Goal: Transaction & Acquisition: Obtain resource

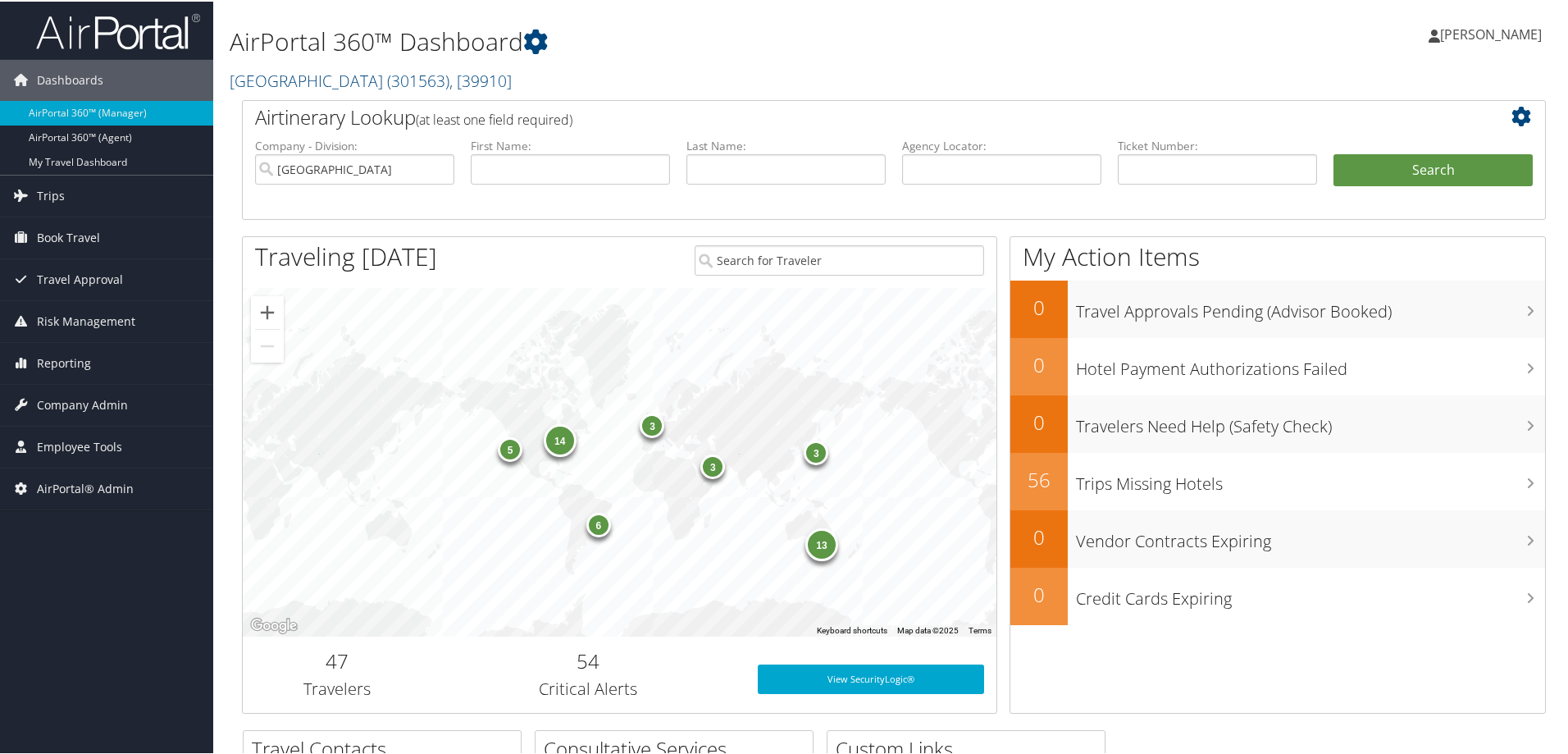
click at [740, 320] on div "3 13 6 5 14 3 3" at bounding box center [619, 460] width 754 height 349
click at [511, 40] on h1 "AirPortal 360™ Dashboard" at bounding box center [673, 40] width 886 height 35
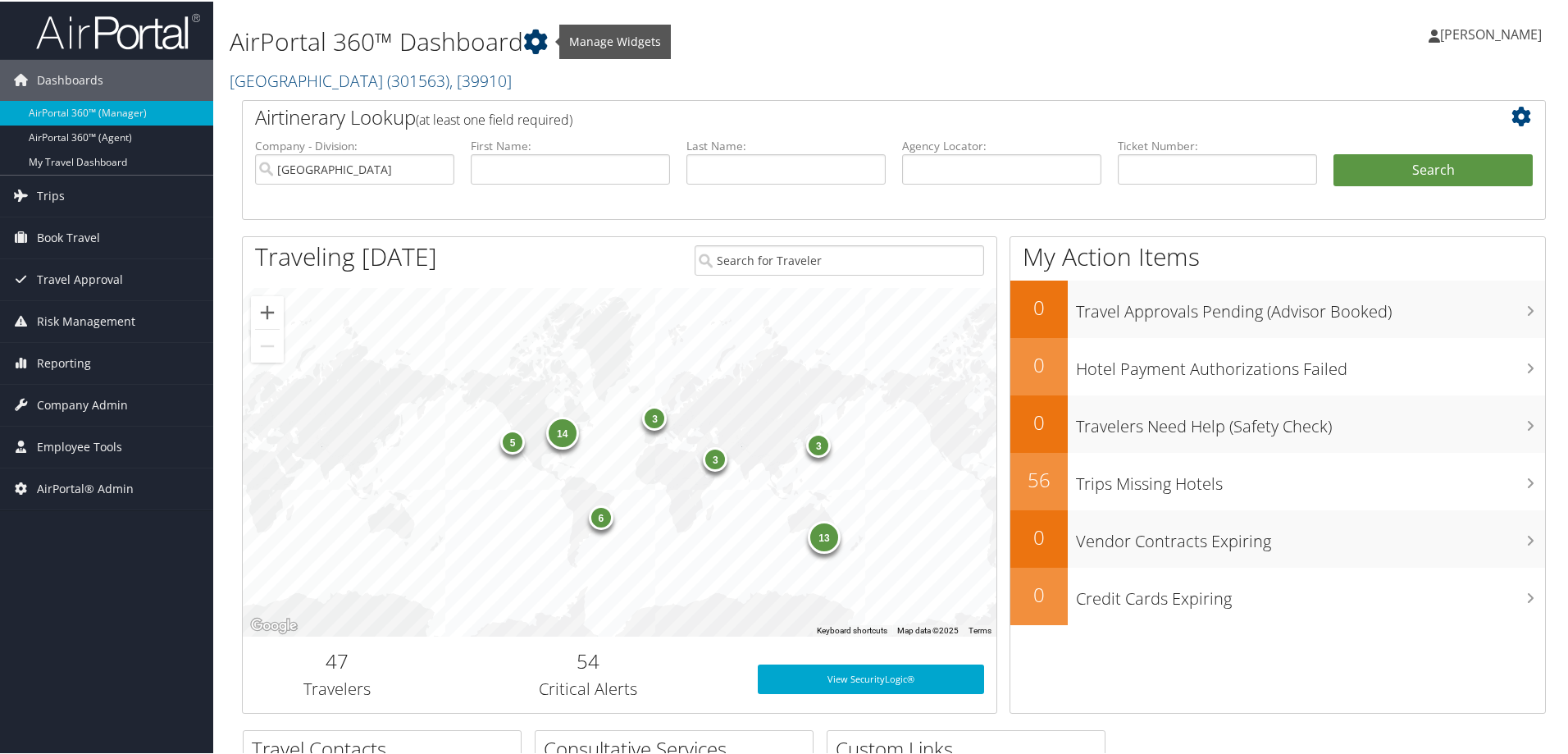
click at [534, 45] on icon at bounding box center [536, 40] width 25 height 25
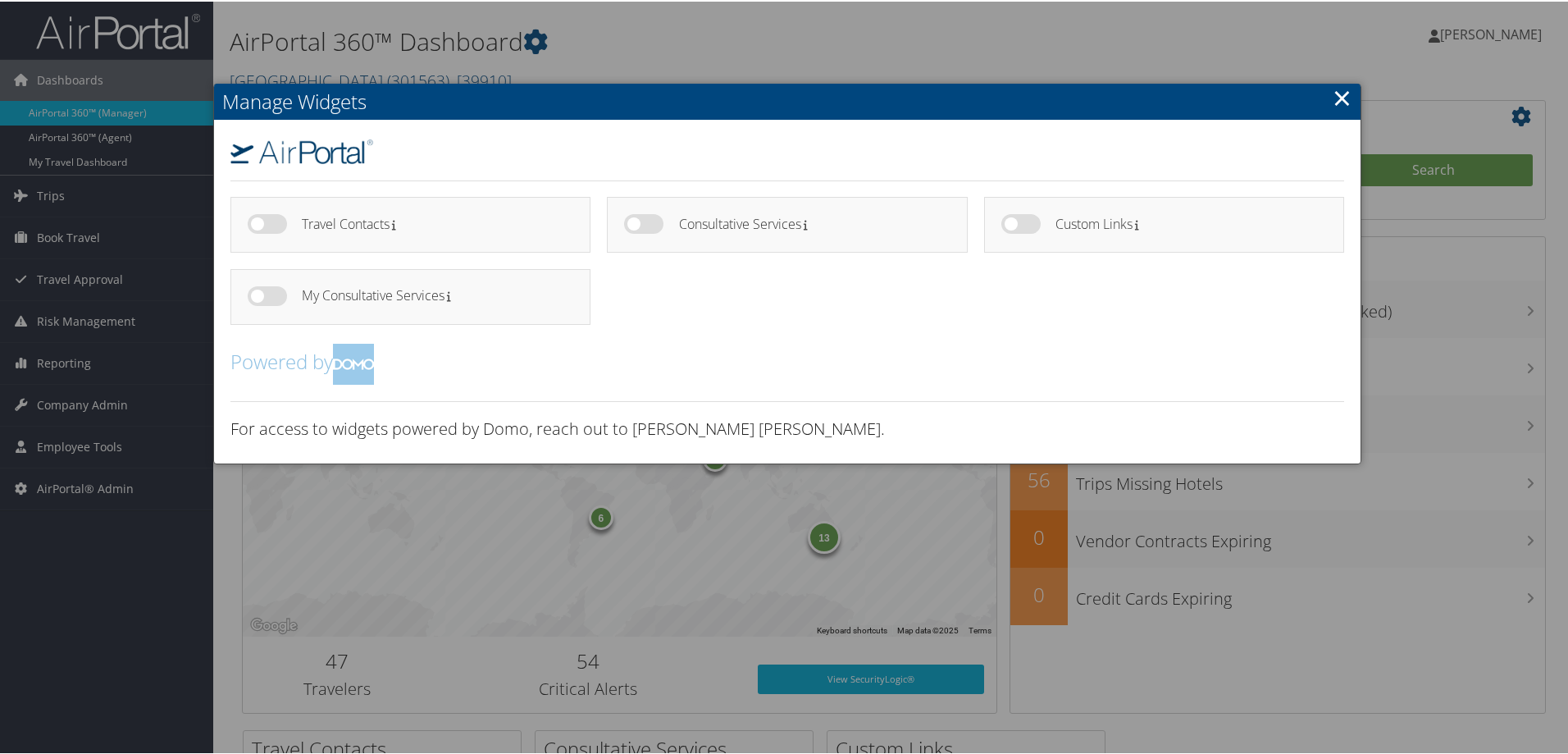
click at [395, 32] on div at bounding box center [788, 377] width 1575 height 754
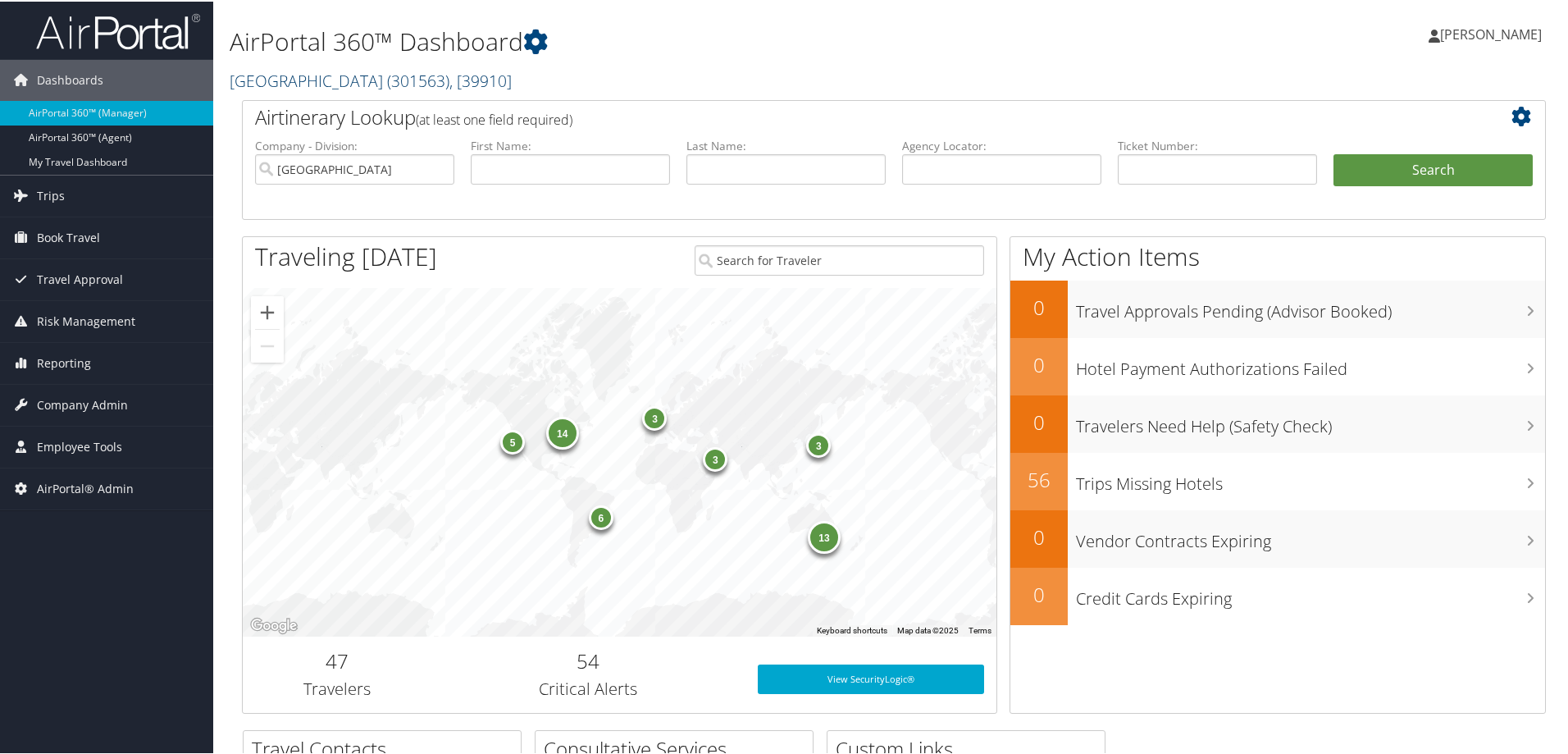
drag, startPoint x: 442, startPoint y: 73, endPoint x: 433, endPoint y: 70, distance: 9.5
click at [450, 72] on span ", [ 39910 ]" at bounding box center [481, 79] width 62 height 22
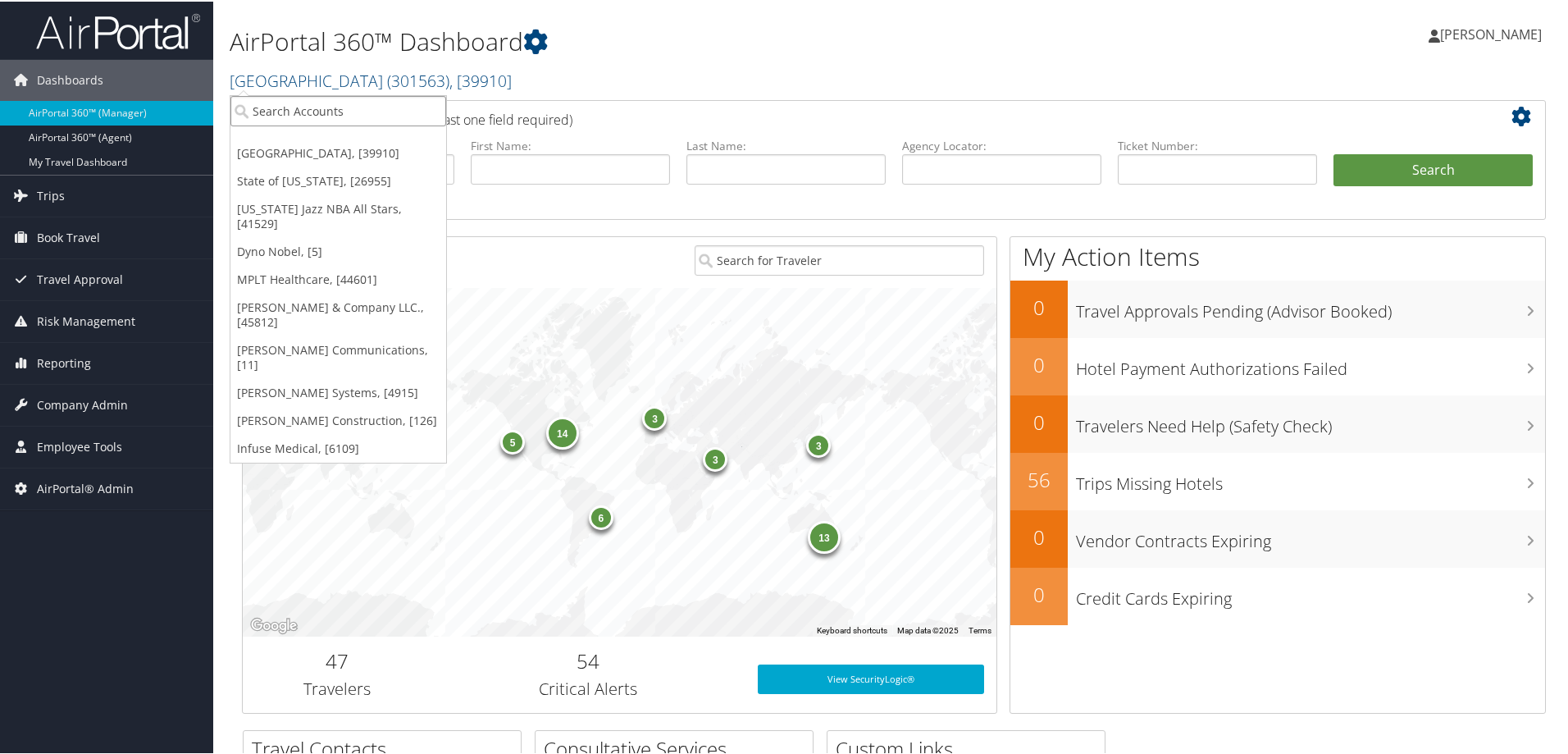
click at [293, 107] on input "search" at bounding box center [338, 110] width 216 height 30
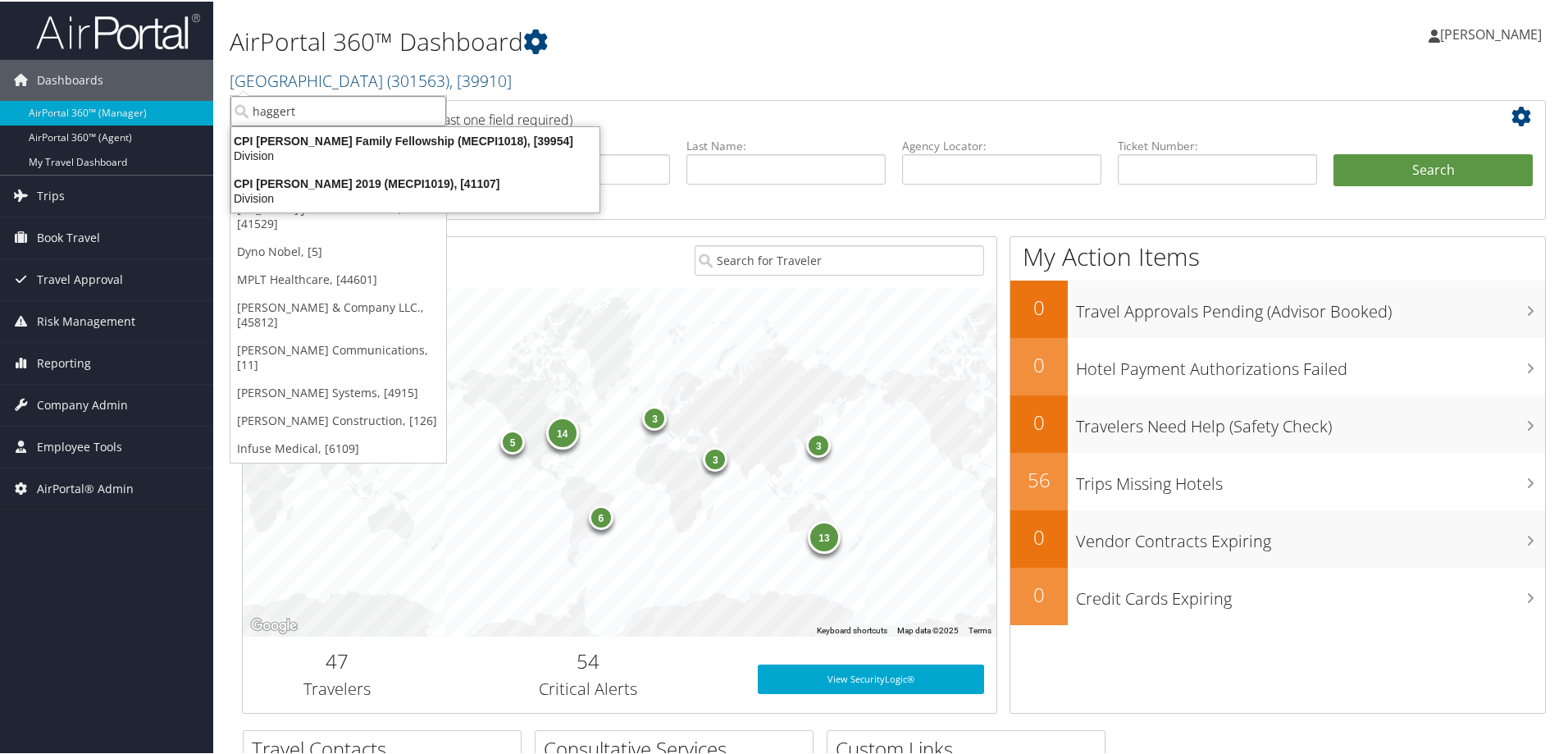
type input "haggert"
click at [564, 90] on h2 "Rimini Street ( 301563 ) , [ 39910 ]" at bounding box center [673, 78] width 886 height 28
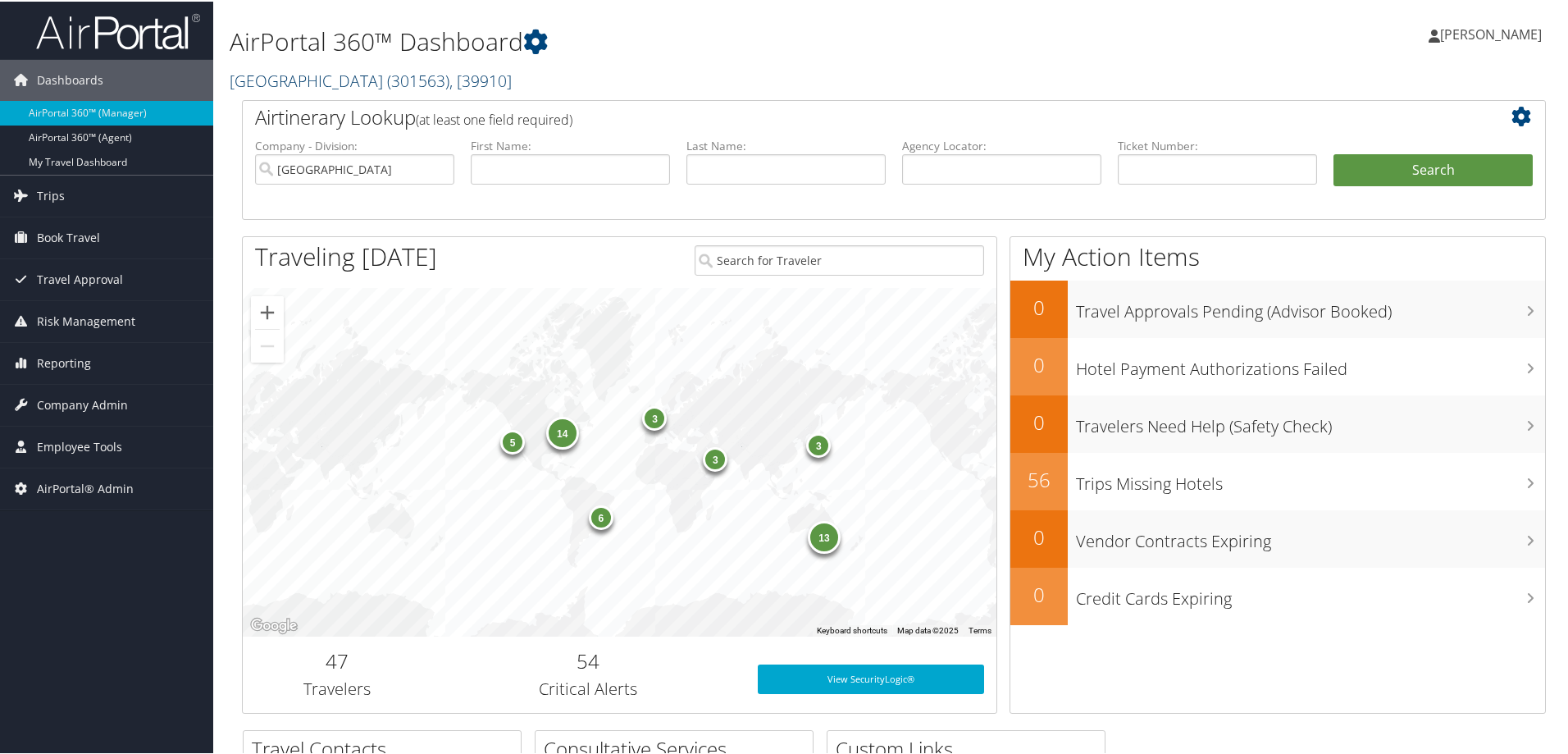
click at [299, 75] on link "Rimini Street ( 301563 ) , [ 39910 ]" at bounding box center [371, 79] width 282 height 22
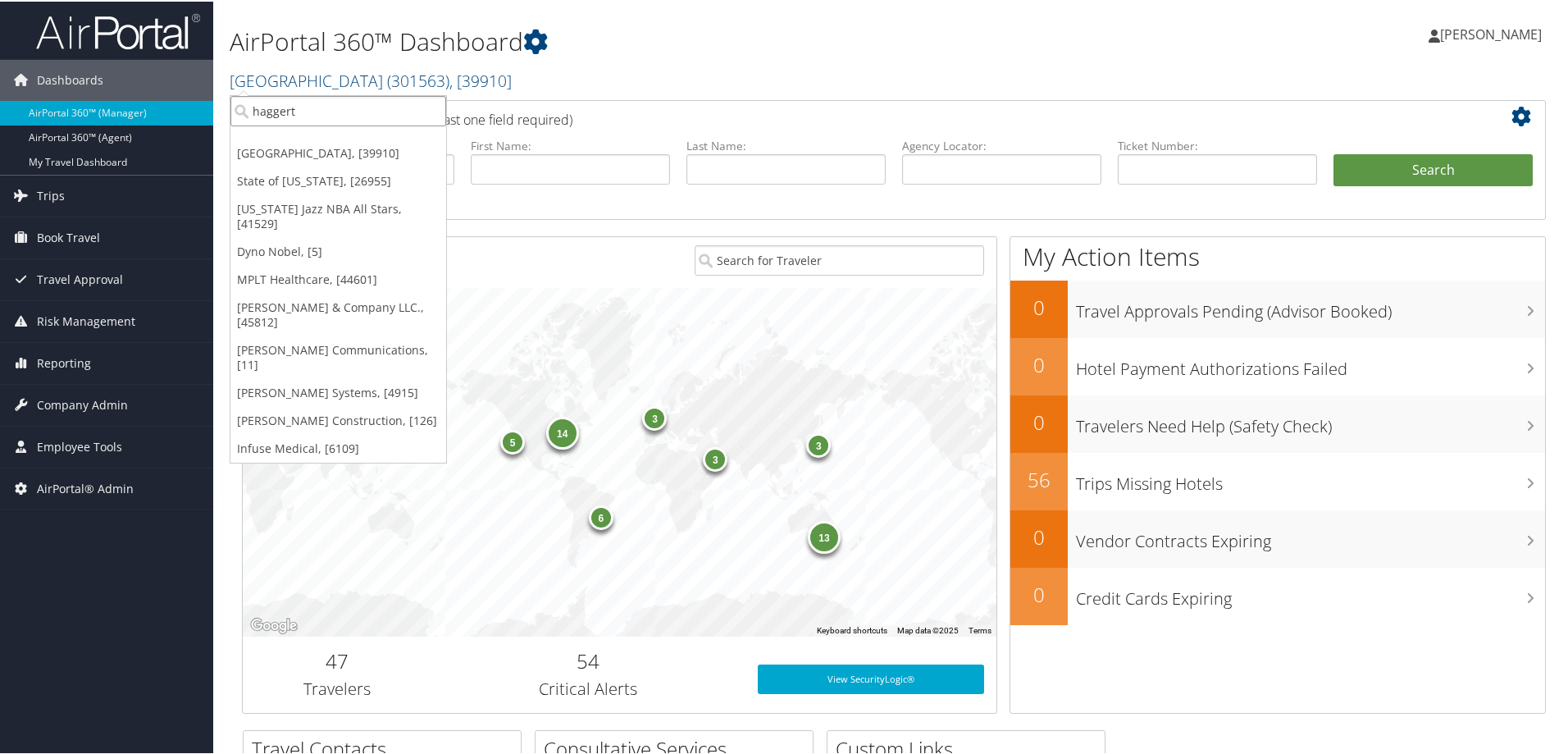
drag, startPoint x: 305, startPoint y: 112, endPoint x: 240, endPoint y: 120, distance: 65.5
click at [240, 120] on input "haggert" at bounding box center [338, 110] width 216 height 30
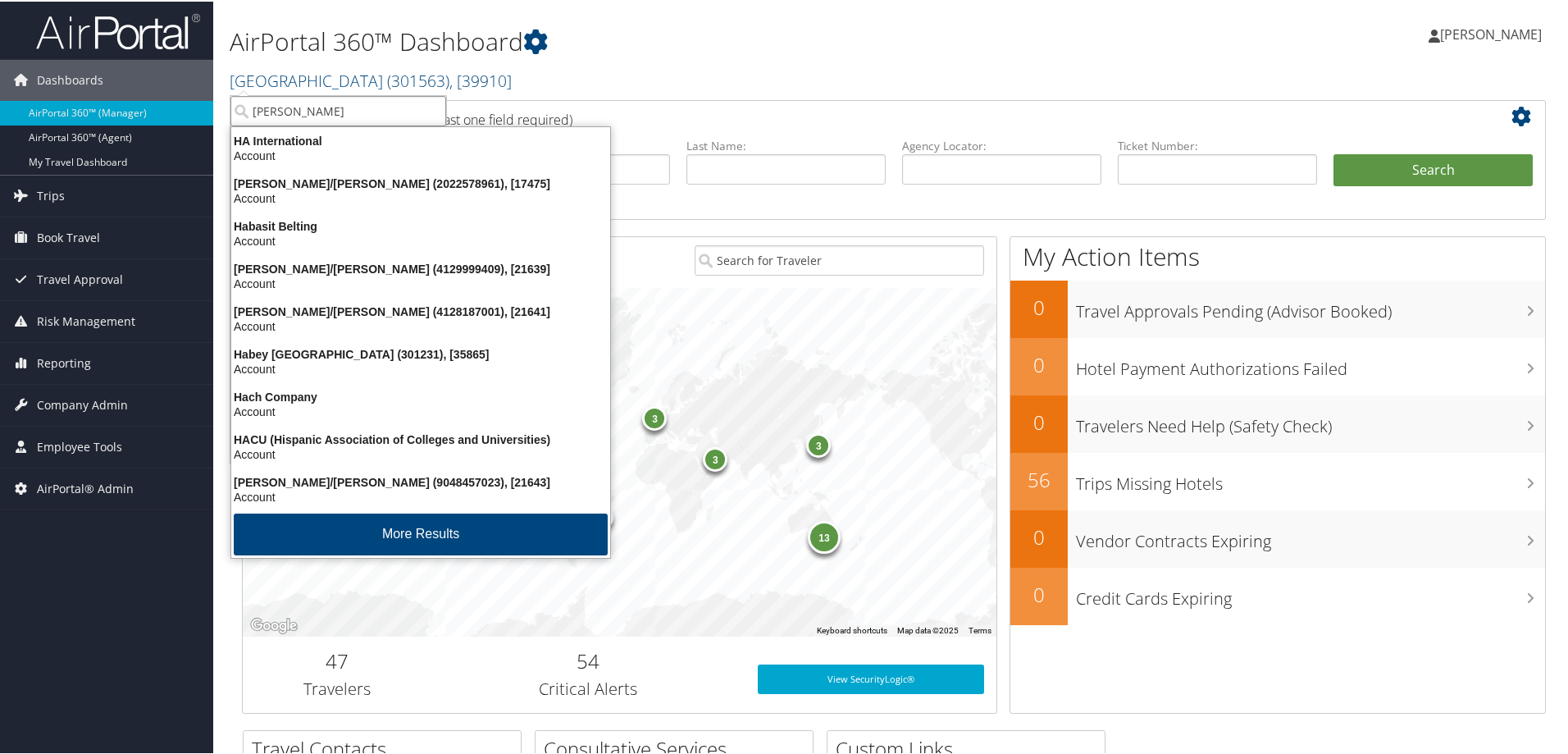
type input "hagerty"
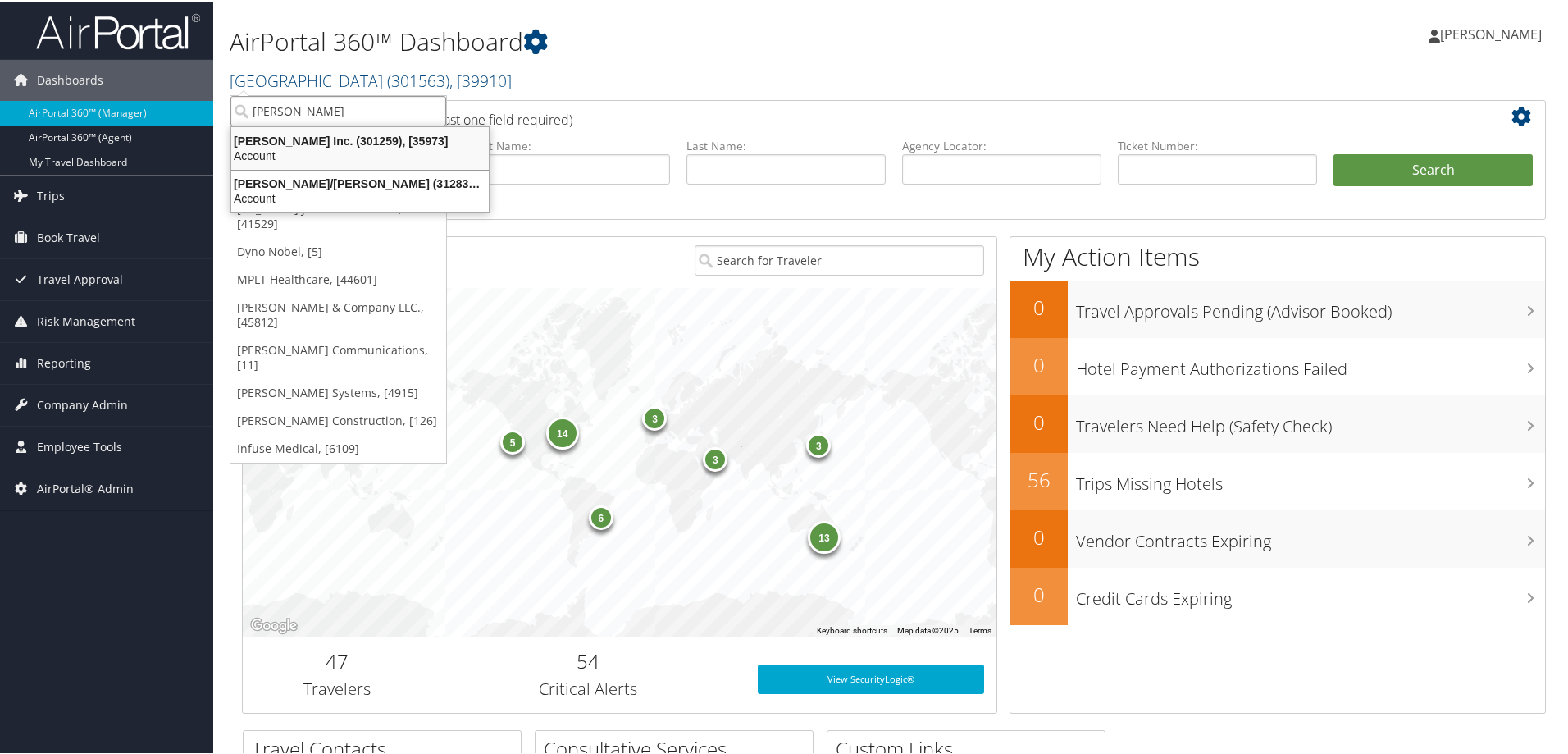
drag, startPoint x: 369, startPoint y: 153, endPoint x: 362, endPoint y: 148, distance: 8.6
click at [367, 151] on div "Account" at bounding box center [359, 154] width 277 height 15
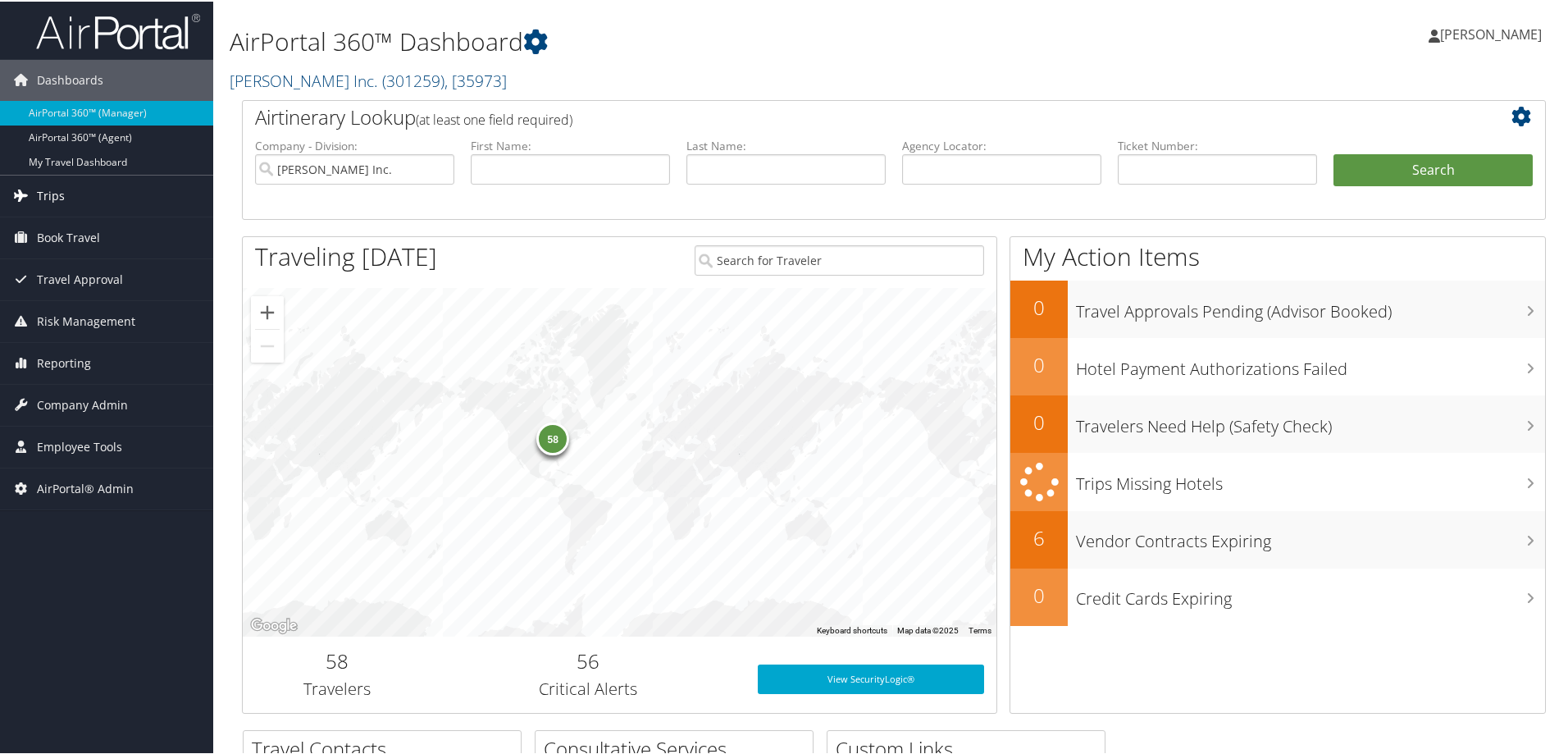
click at [42, 196] on span "Trips" at bounding box center [50, 195] width 28 height 41
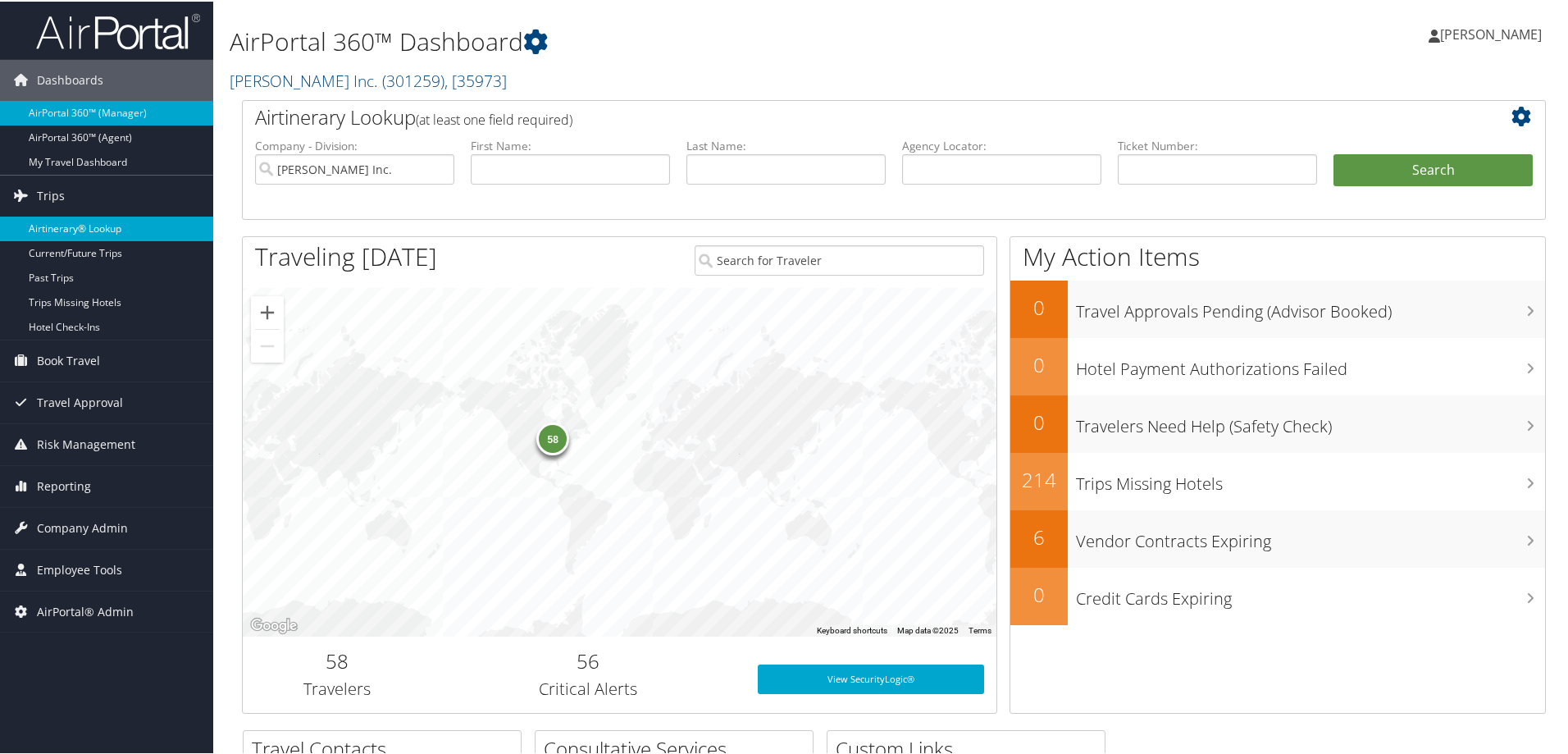
click at [51, 221] on link "Airtinerary® Lookup" at bounding box center [106, 228] width 213 height 25
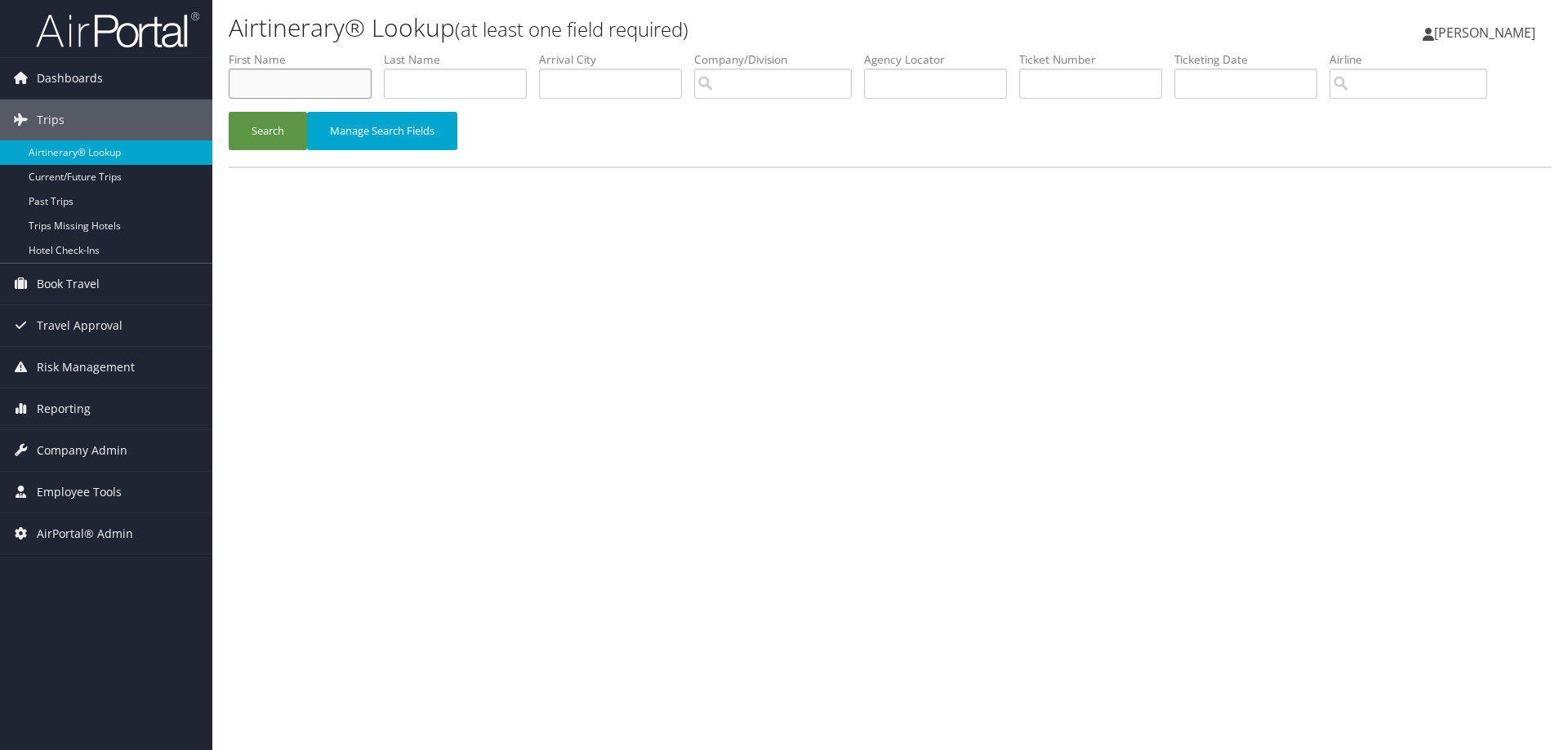
click at [277, 87] on input "text" at bounding box center [300, 83] width 143 height 30
click at [406, 79] on input "text" at bounding box center [455, 83] width 143 height 30
type input "lowney"
click at [890, 69] on input "text" at bounding box center [935, 83] width 143 height 30
type input "d5nw1l"
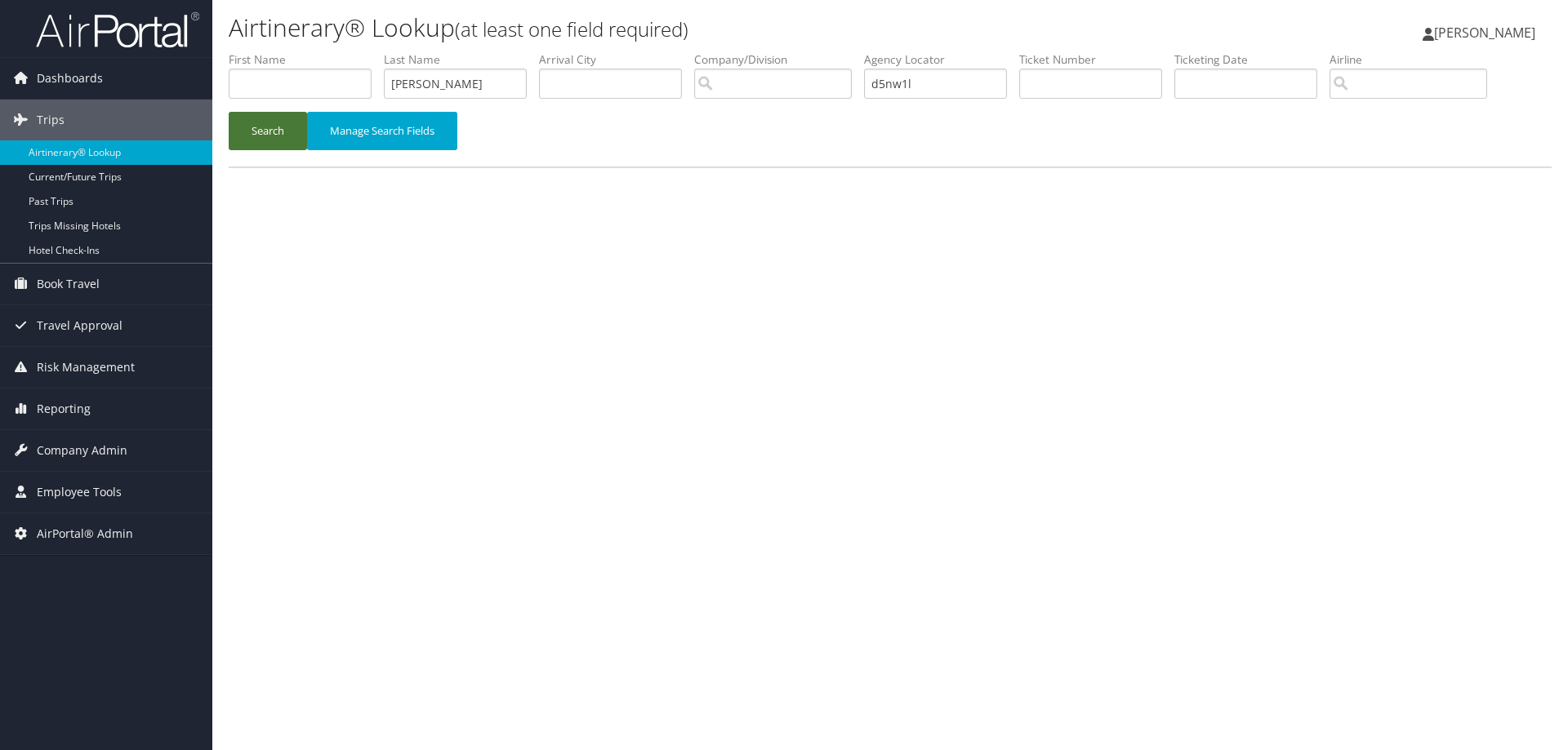
click at [265, 121] on button "Search" at bounding box center [268, 130] width 78 height 38
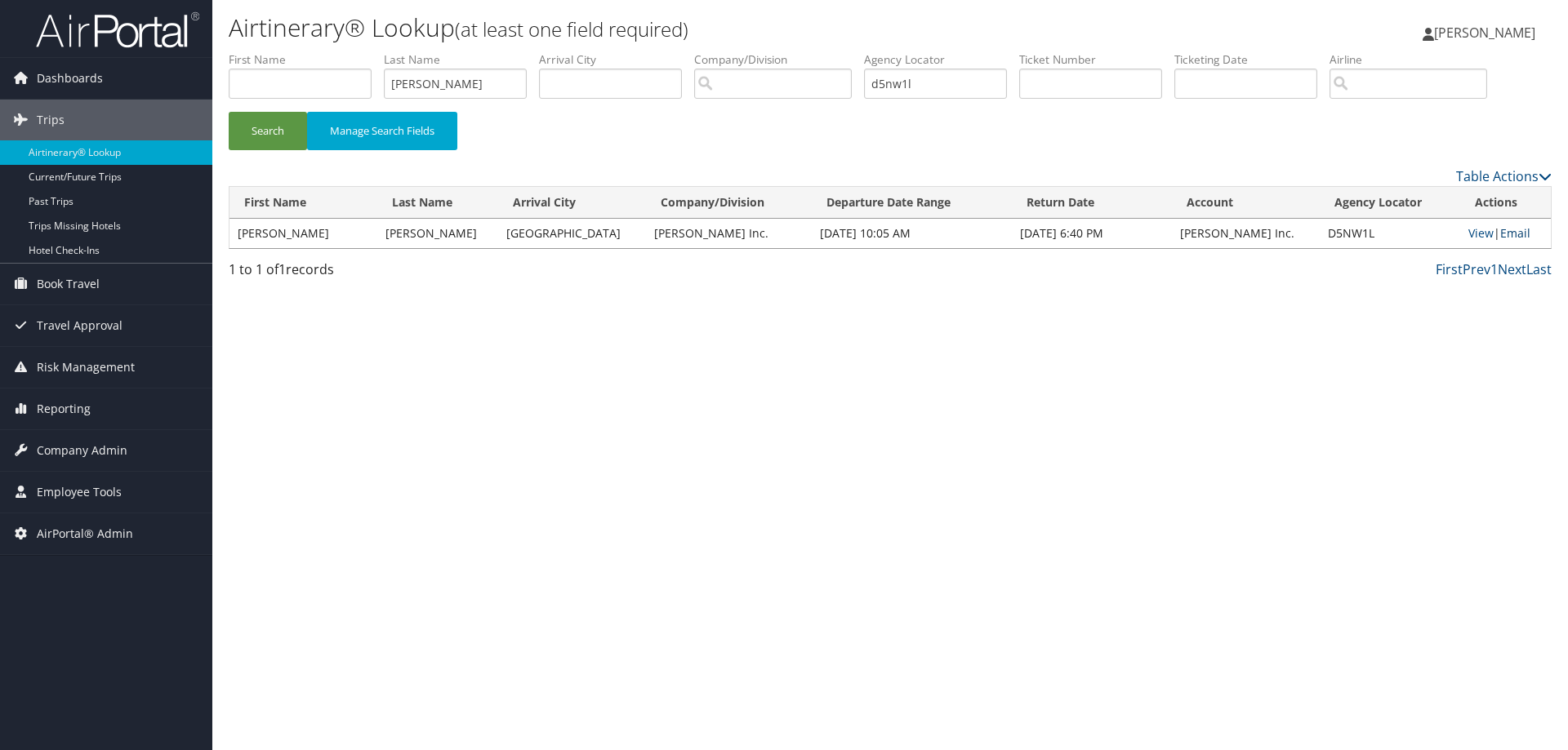
click at [1509, 233] on link "Email" at bounding box center [1515, 233] width 30 height 15
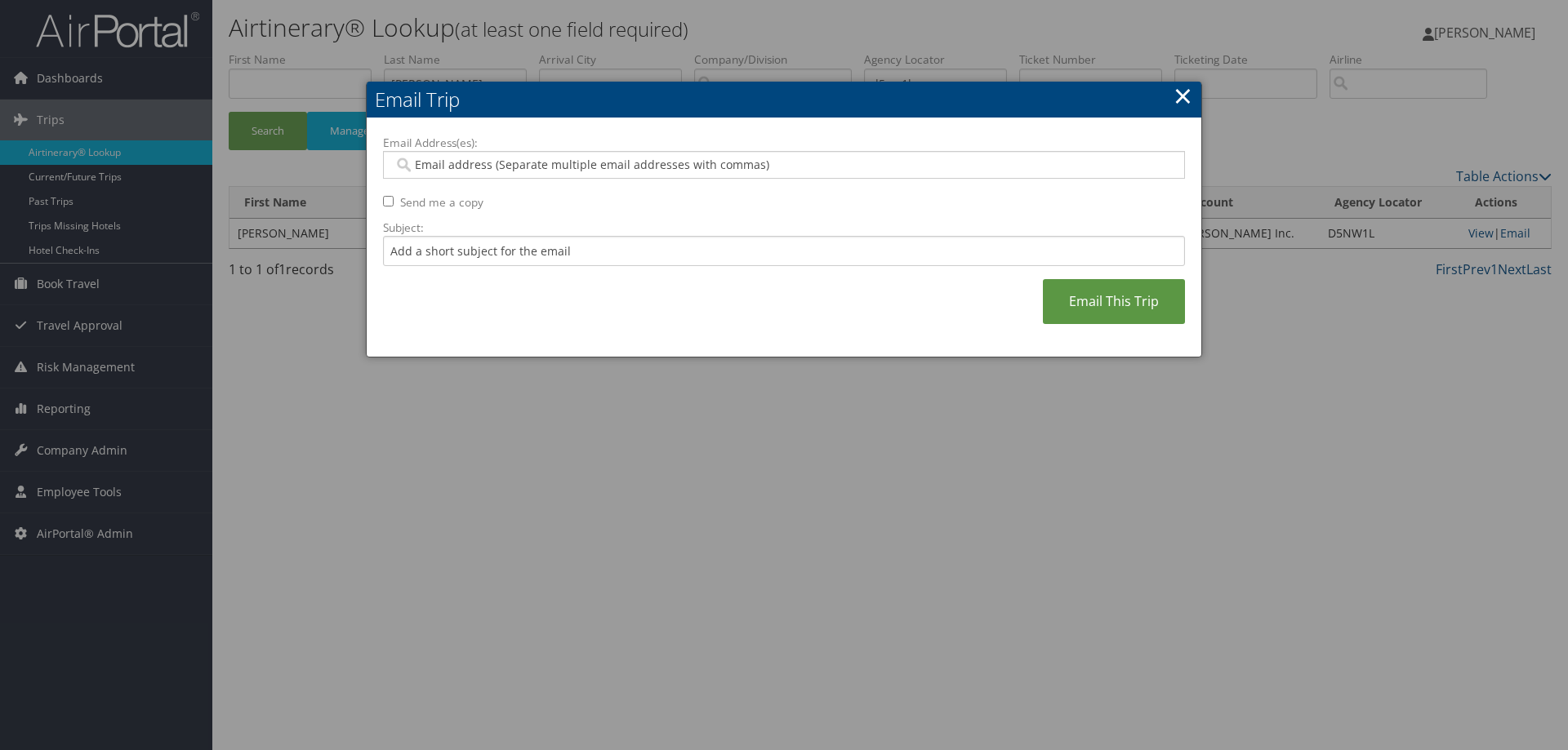
click at [427, 167] on input "Email Address(es):" at bounding box center [783, 165] width 780 height 16
type input "mlowney@hagerty.com"
drag, startPoint x: 537, startPoint y: 163, endPoint x: 401, endPoint y: 170, distance: 136.2
click at [401, 170] on input "mlowney@hagerty.com" at bounding box center [783, 165] width 780 height 16
type input "n"
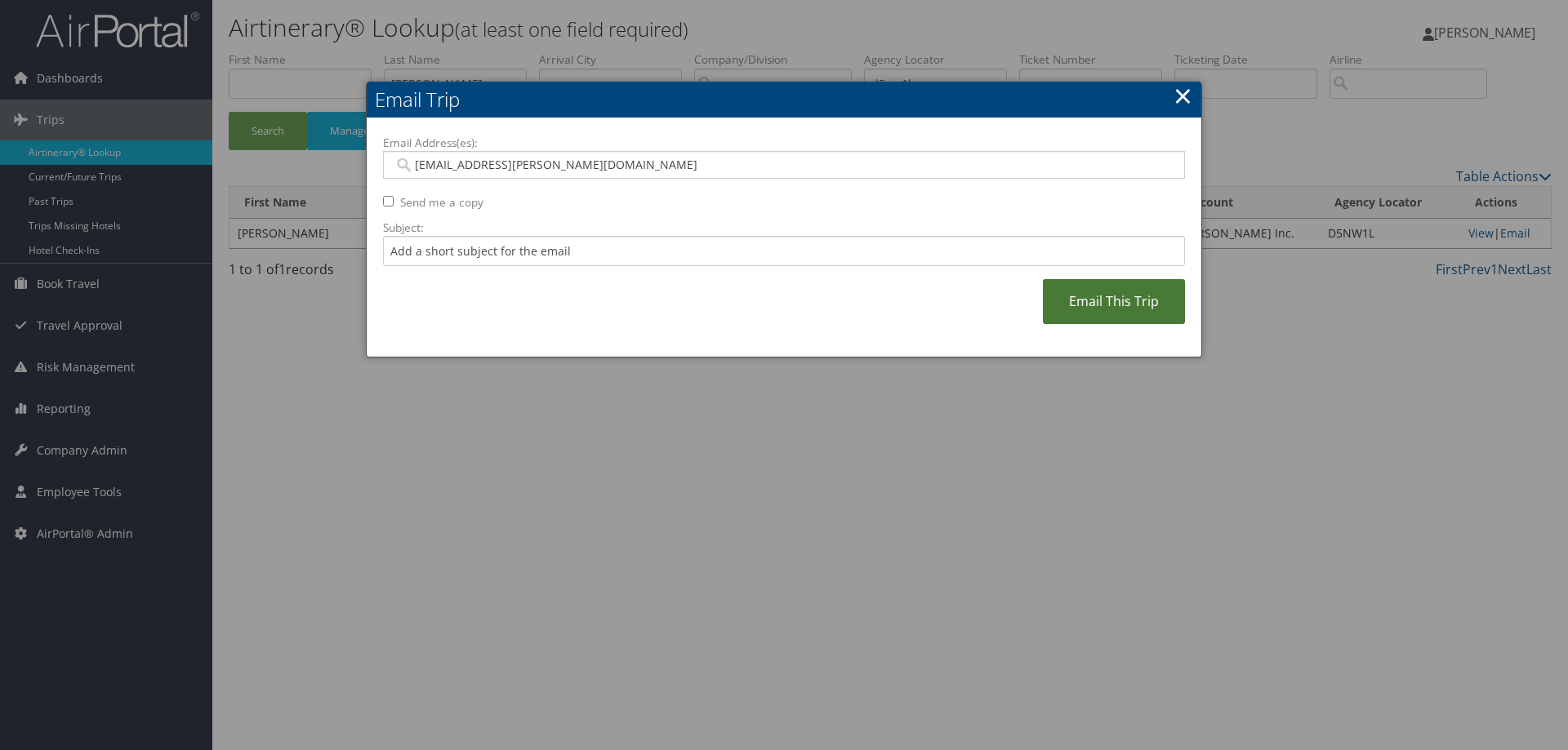
type input "mlowney@hagerty.com"
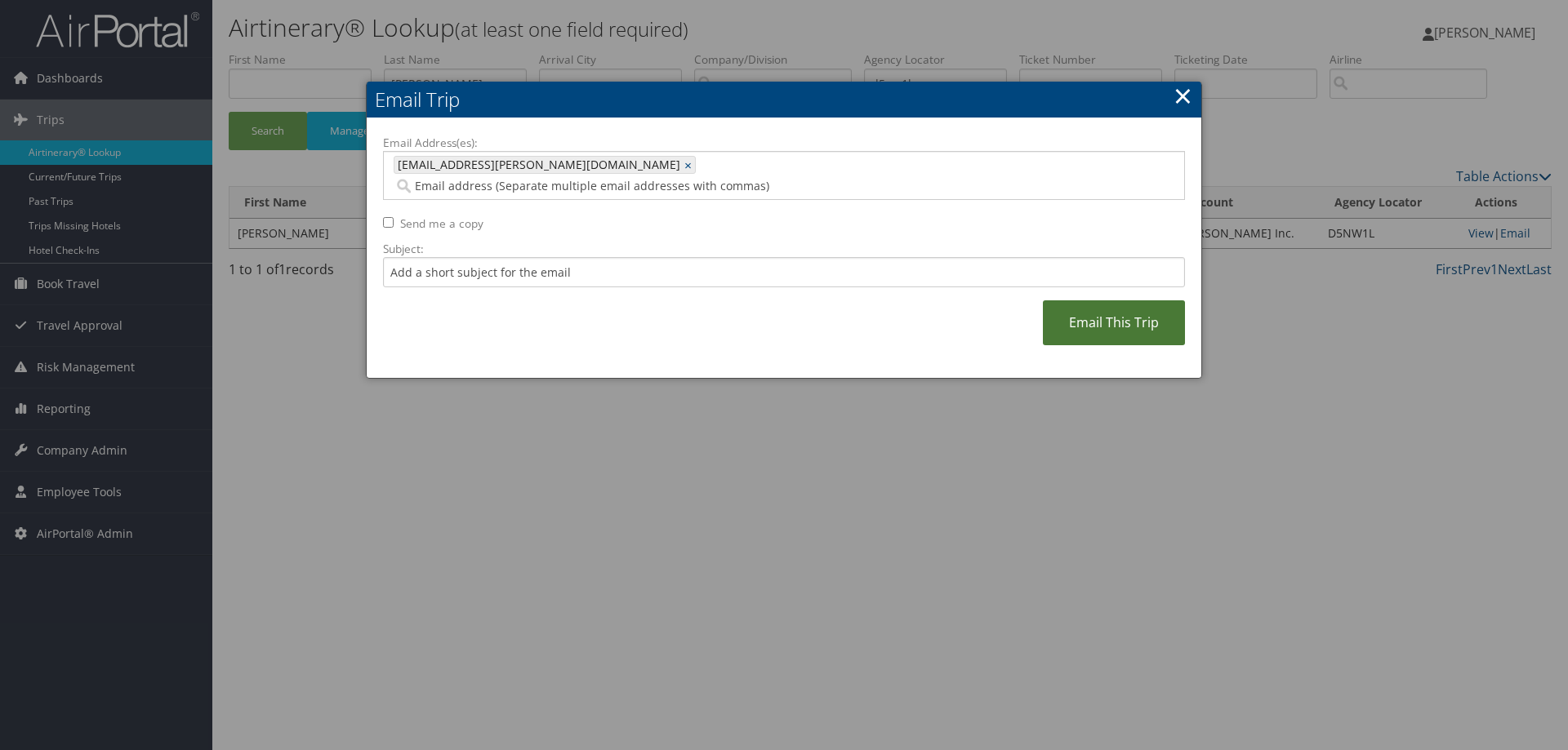
click at [1067, 300] on link "Email This Trip" at bounding box center [1113, 322] width 142 height 45
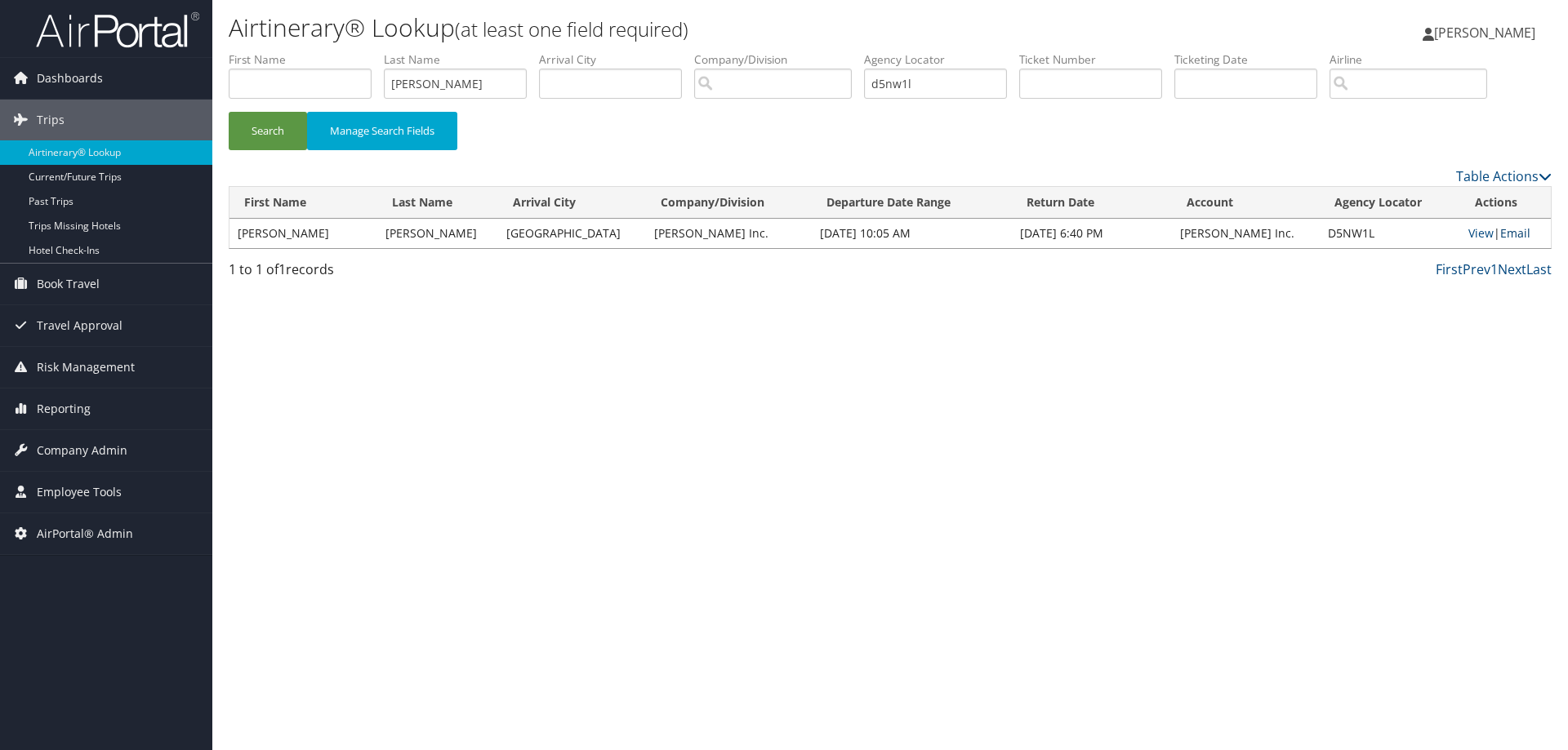
click at [1509, 227] on link "Email" at bounding box center [1515, 233] width 30 height 15
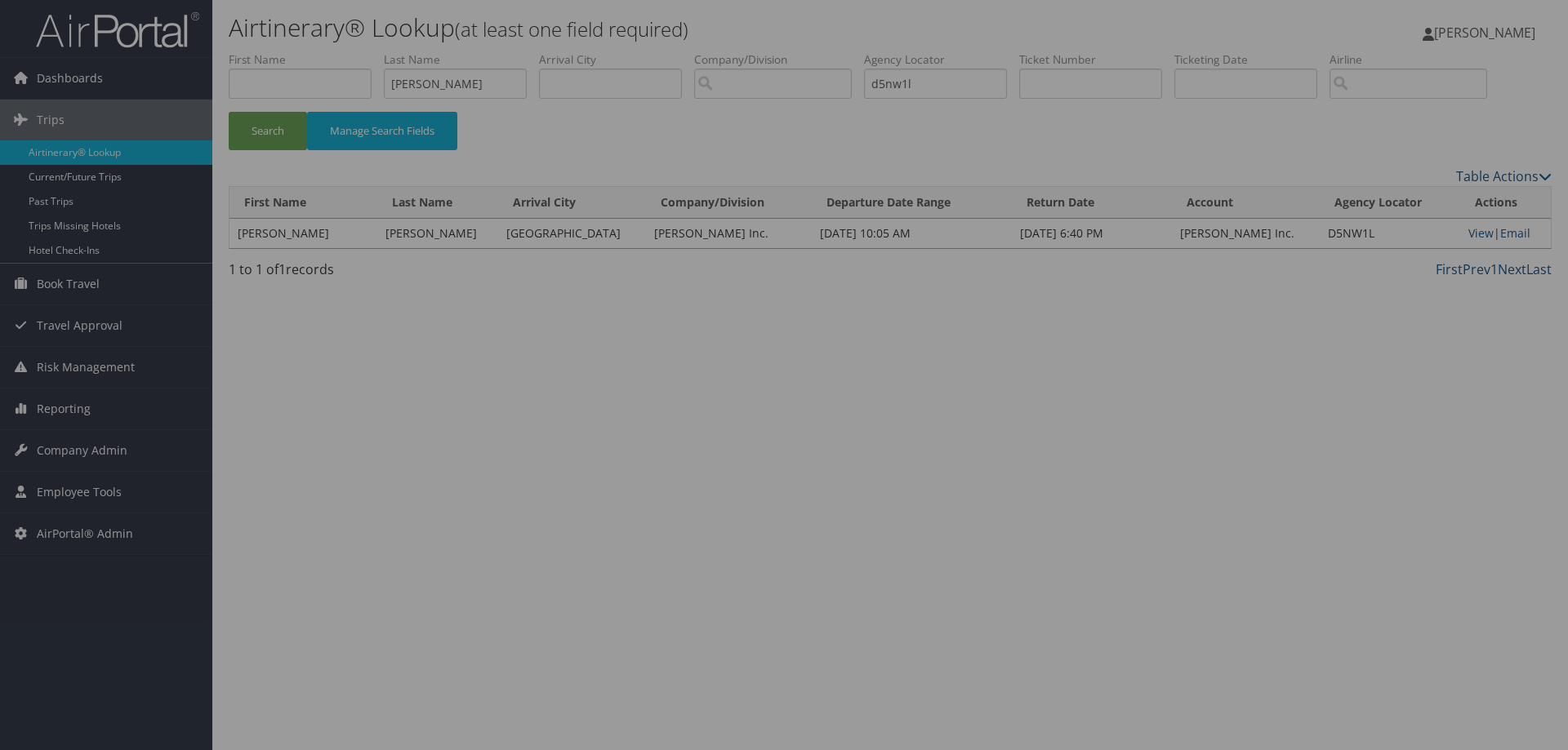
click at [1516, 235] on div at bounding box center [784, 375] width 1568 height 750
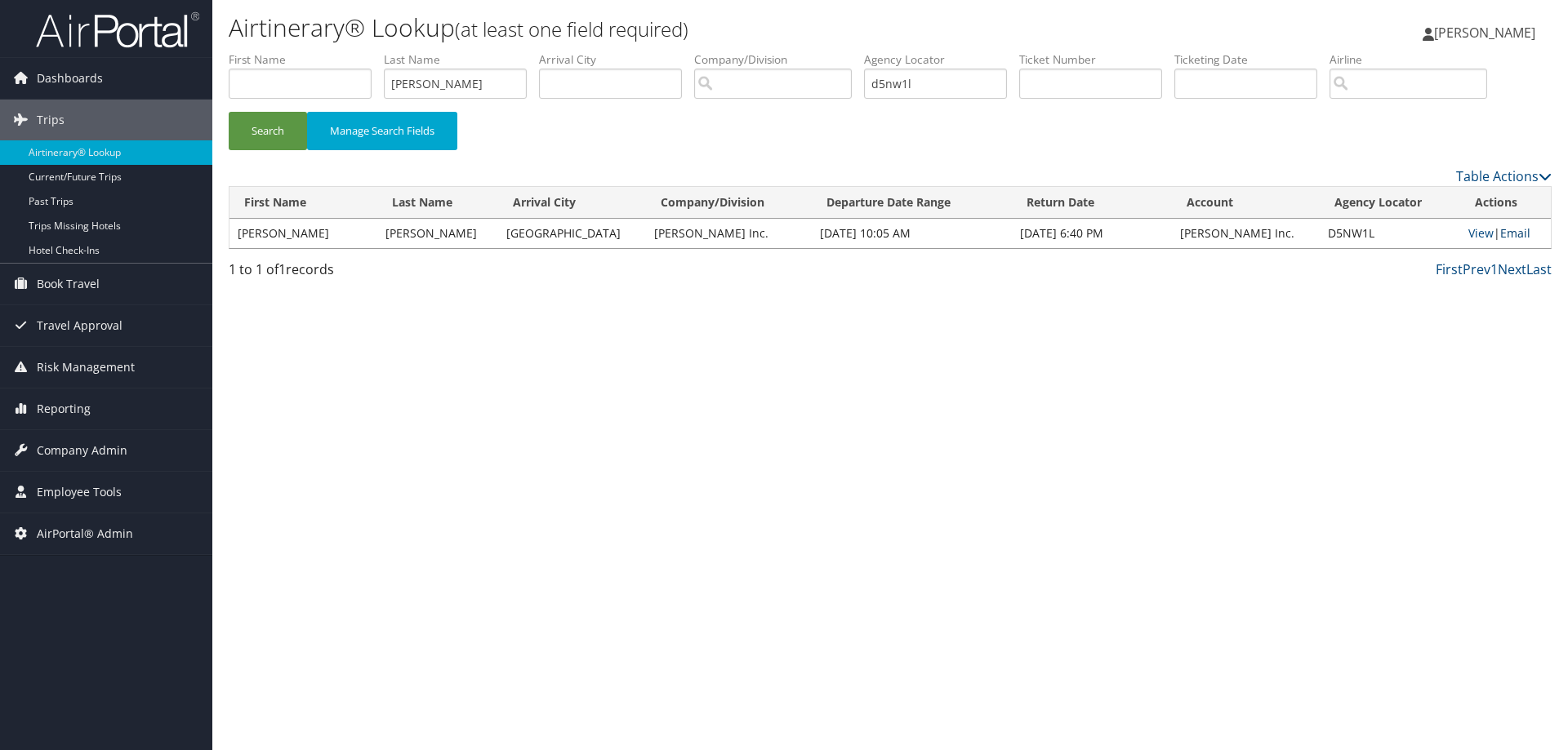
click at [1509, 227] on link "Email" at bounding box center [1515, 233] width 30 height 15
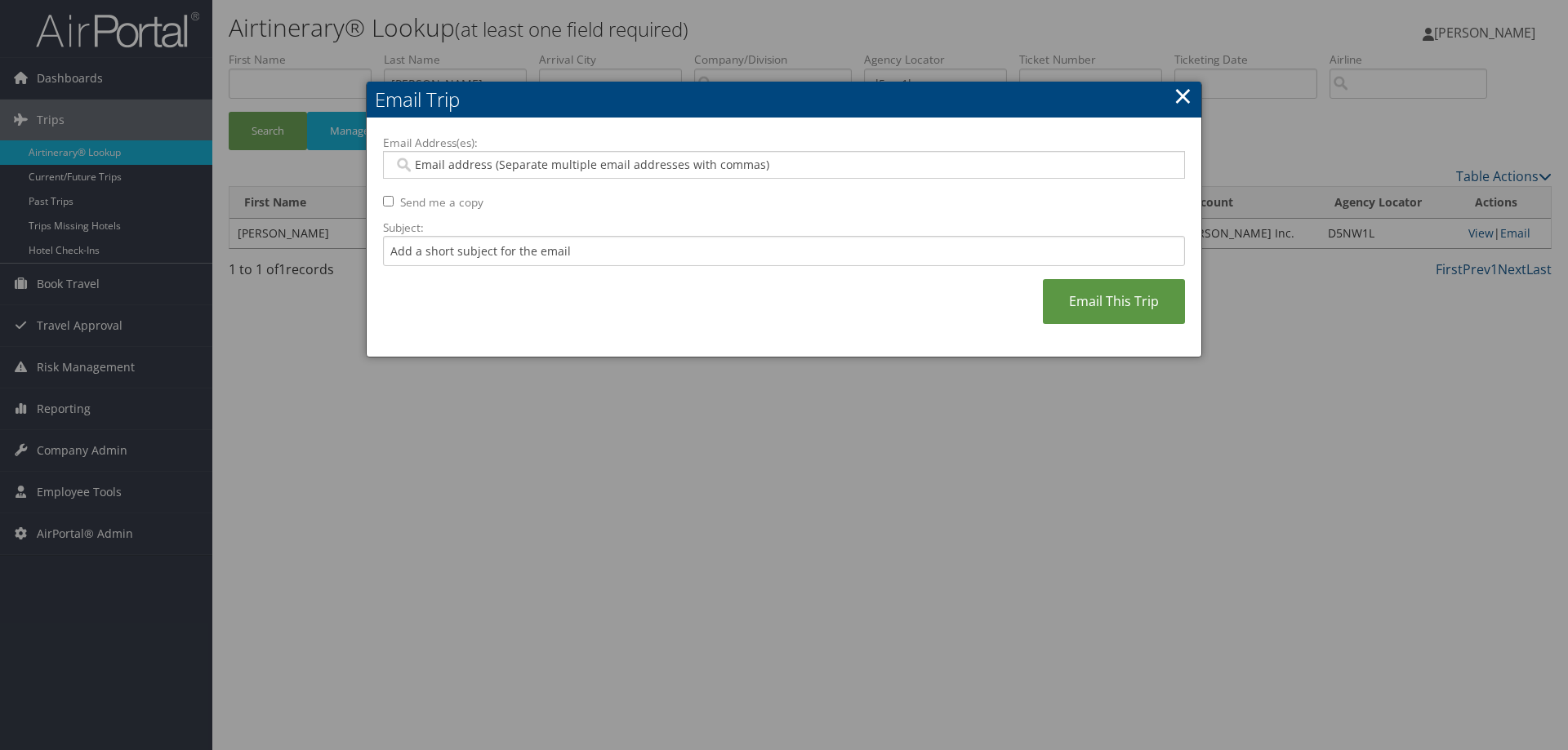
click at [442, 165] on input "Email Address(es):" at bounding box center [783, 165] width 780 height 16
type input "1972macomb@gmail.com"
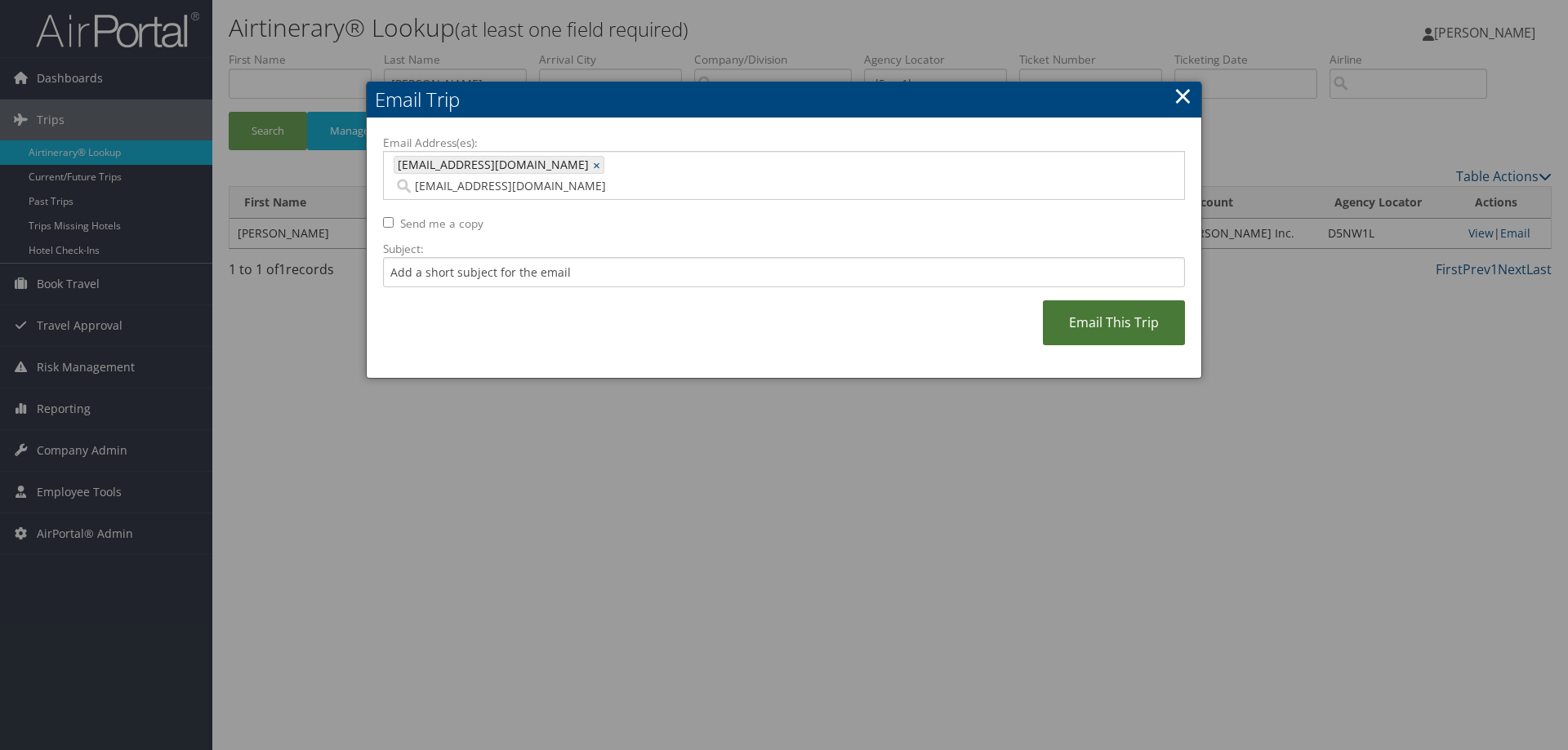
type input "1972macomb@gmail.com"
click at [1089, 307] on link "Email This Trip" at bounding box center [1113, 322] width 142 height 45
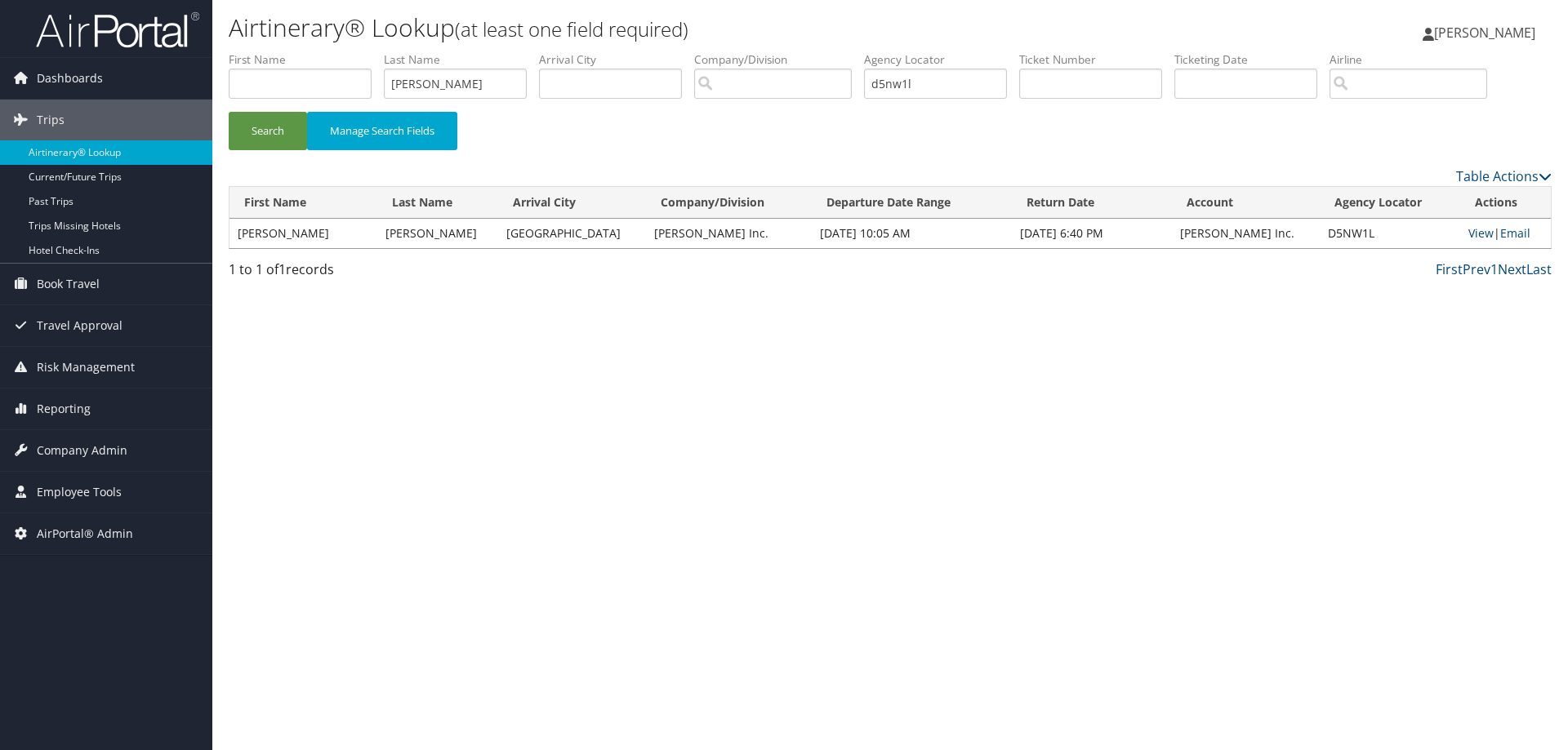
click at [630, 26] on small "(at least one field required)" at bounding box center [571, 28] width 234 height 27
click at [52, 168] on link "Current/Future Trips" at bounding box center [106, 178] width 212 height 25
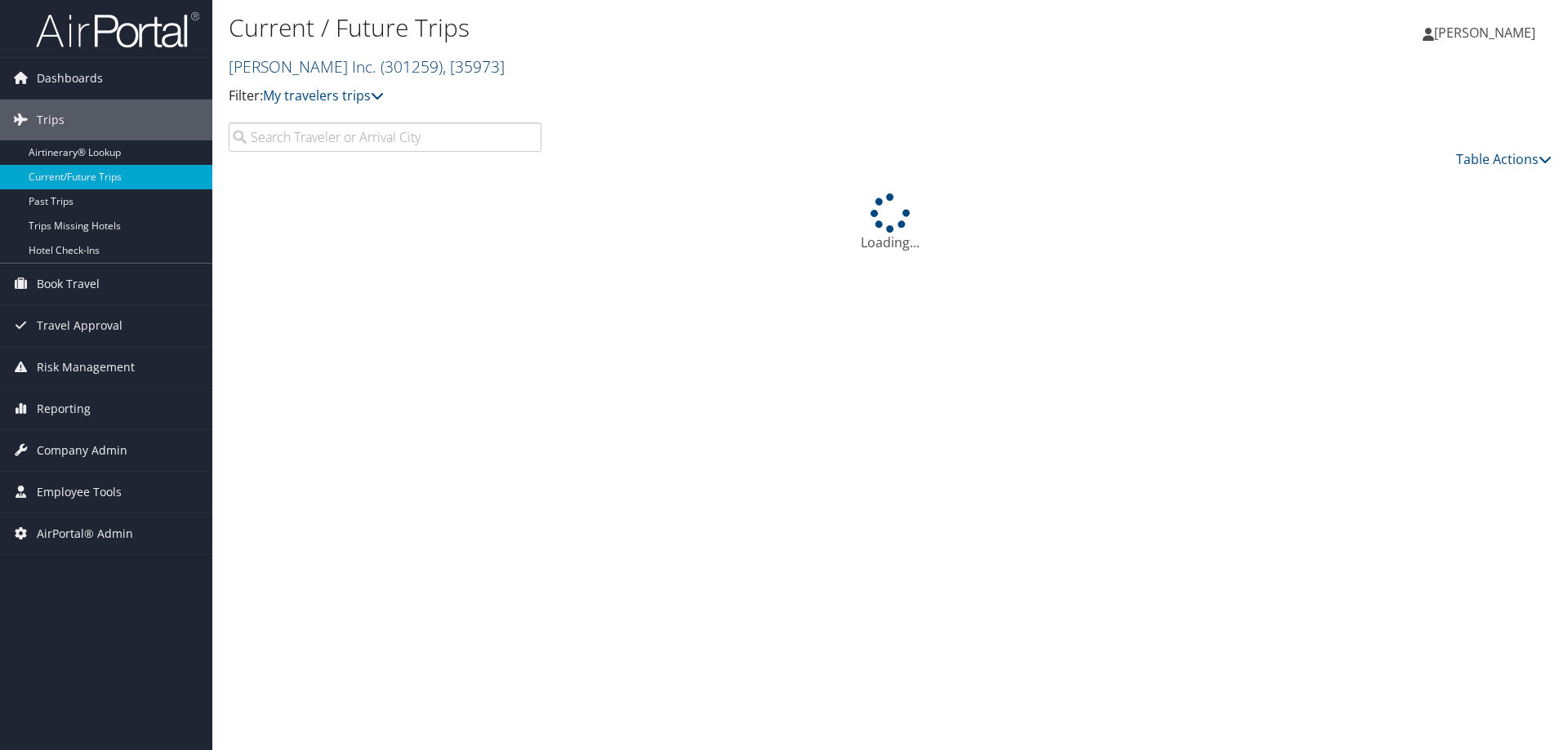
click at [442, 73] on span ", [ 35973 ]" at bounding box center [473, 67] width 62 height 22
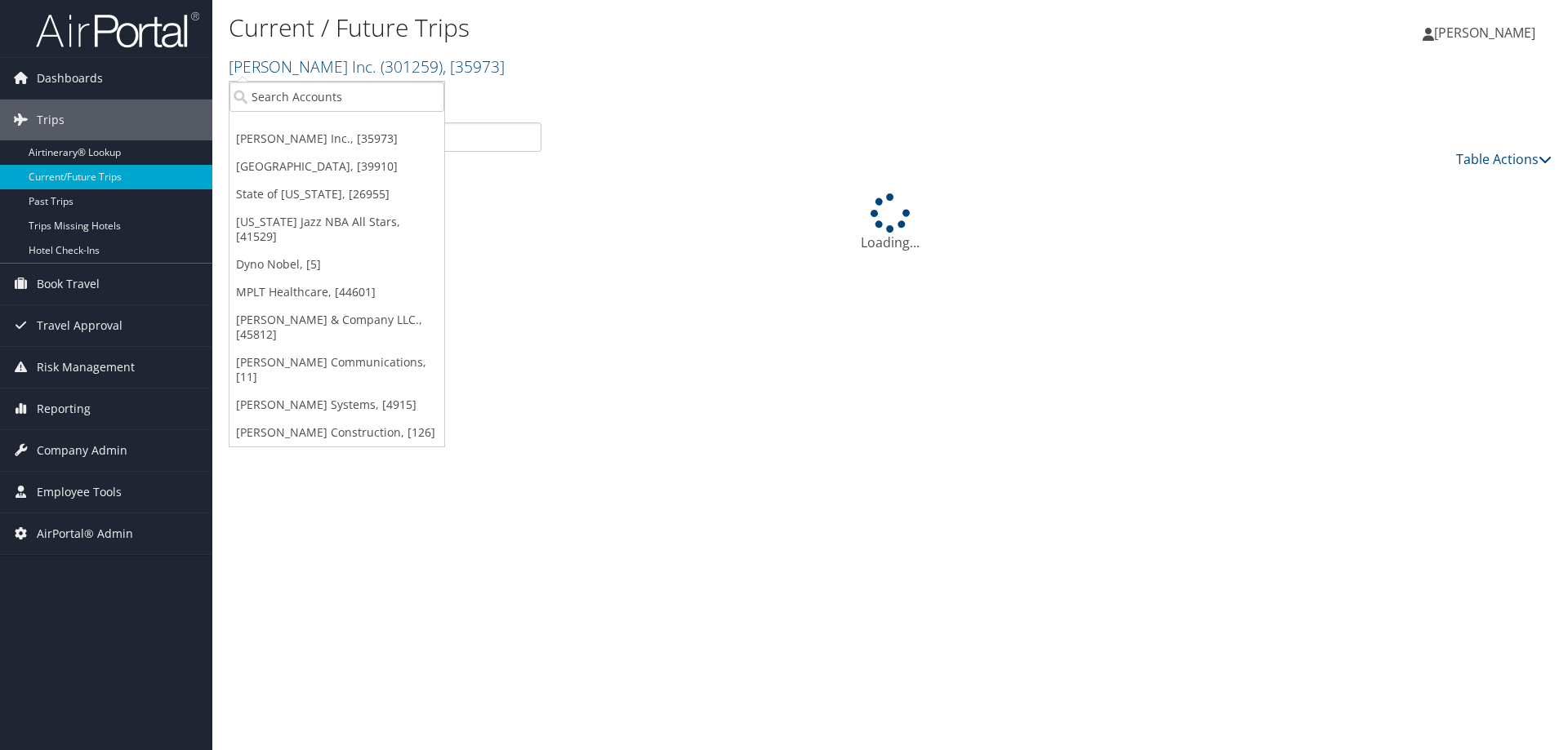
drag, startPoint x: 584, startPoint y: 51, endPoint x: 572, endPoint y: 0, distance: 52.4
click at [584, 46] on div "Current / Future Trips Hagerty Inc. ( 301259 ) , [ 35973 ] Hagerty Inc. Rimini …" at bounding box center [669, 59] width 882 height 96
